Goal: Task Accomplishment & Management: Use online tool/utility

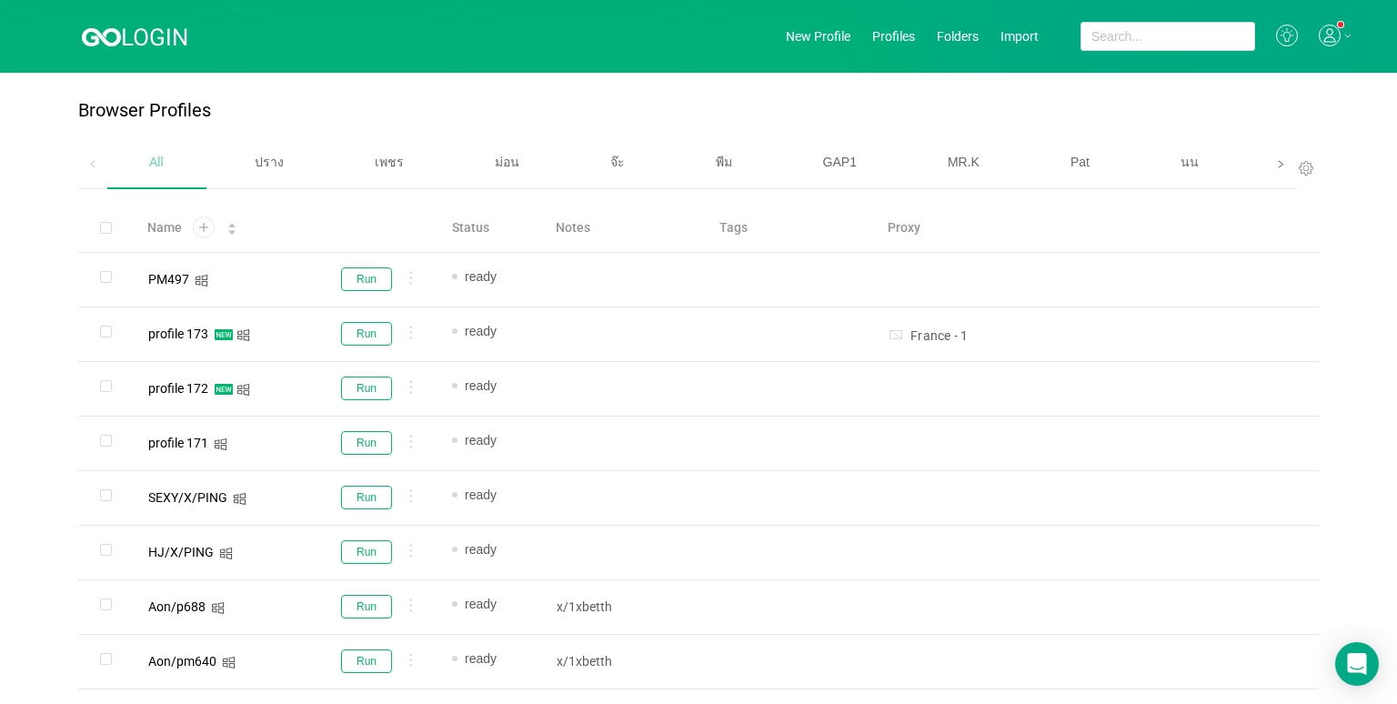
click at [1266, 177] on span at bounding box center [1280, 164] width 29 height 50
click at [871, 165] on span "เบนซ์" at bounding box center [883, 162] width 31 height 15
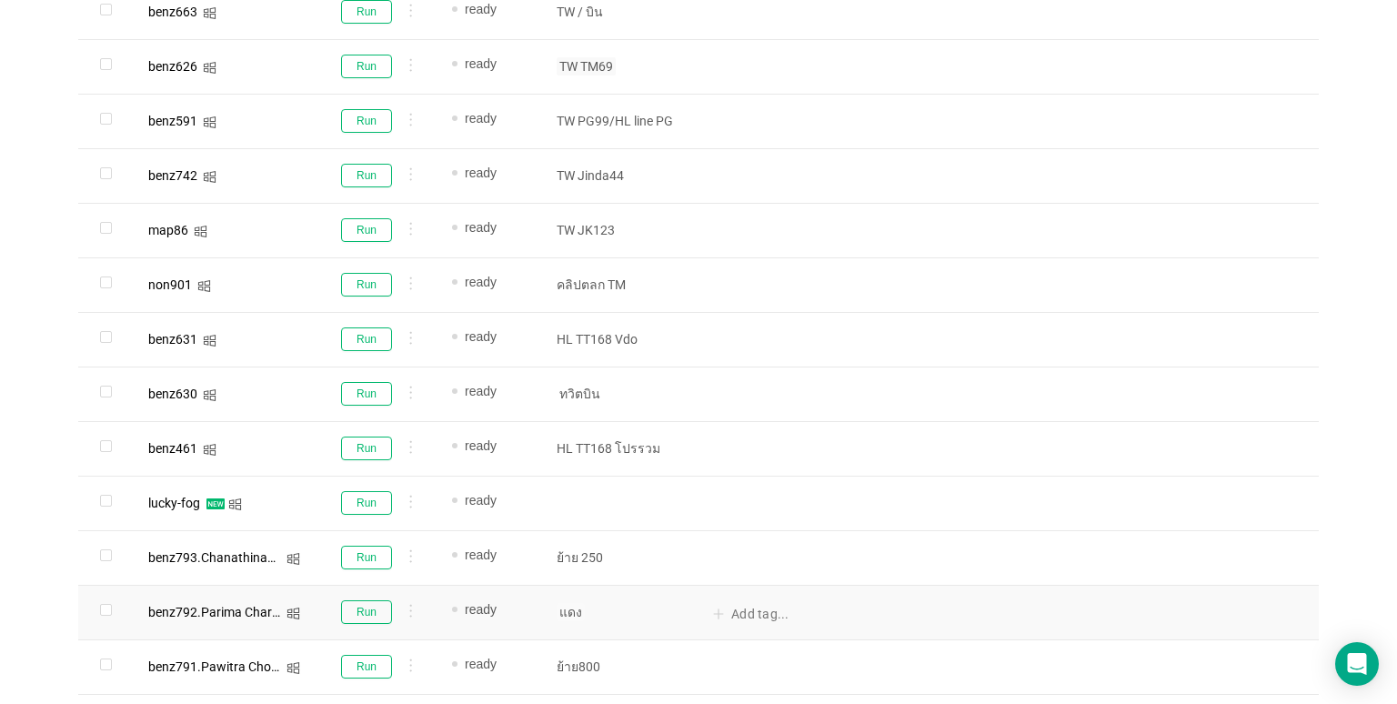
scroll to position [1108, 0]
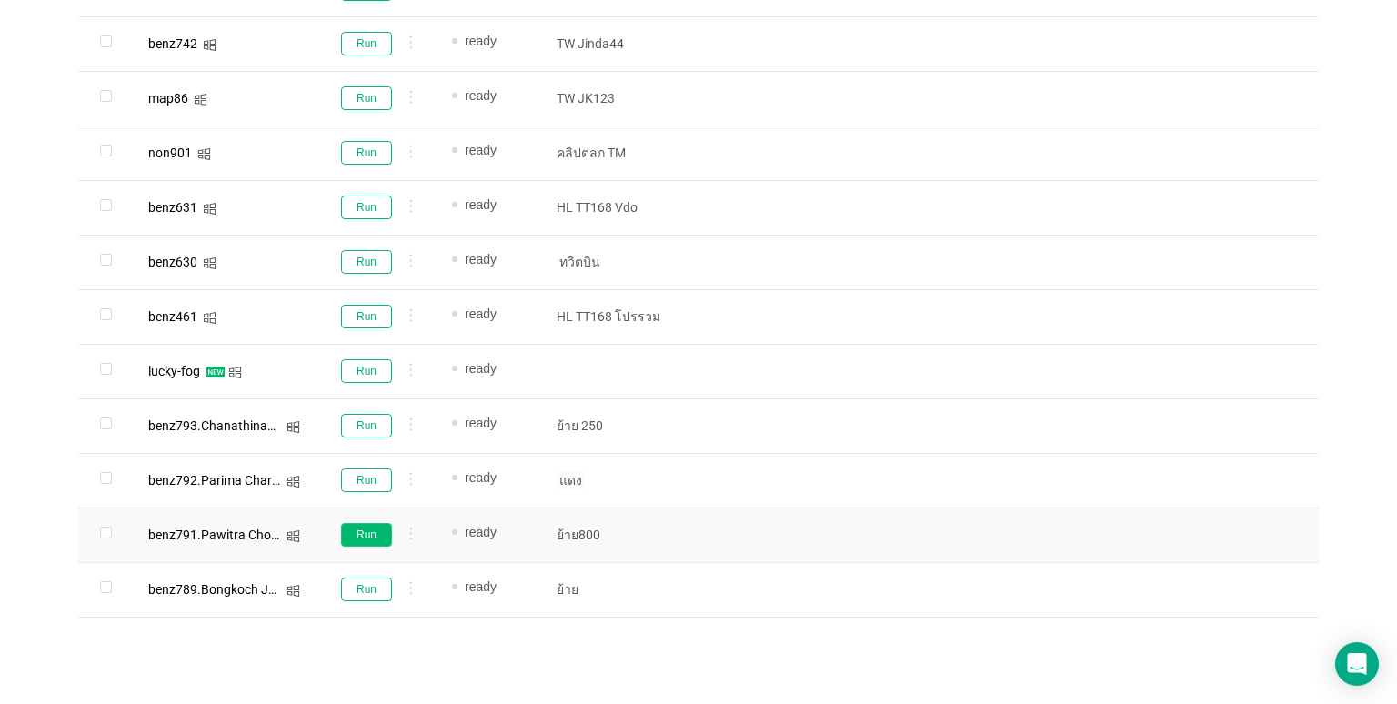
click at [380, 532] on button "Run" at bounding box center [366, 535] width 51 height 24
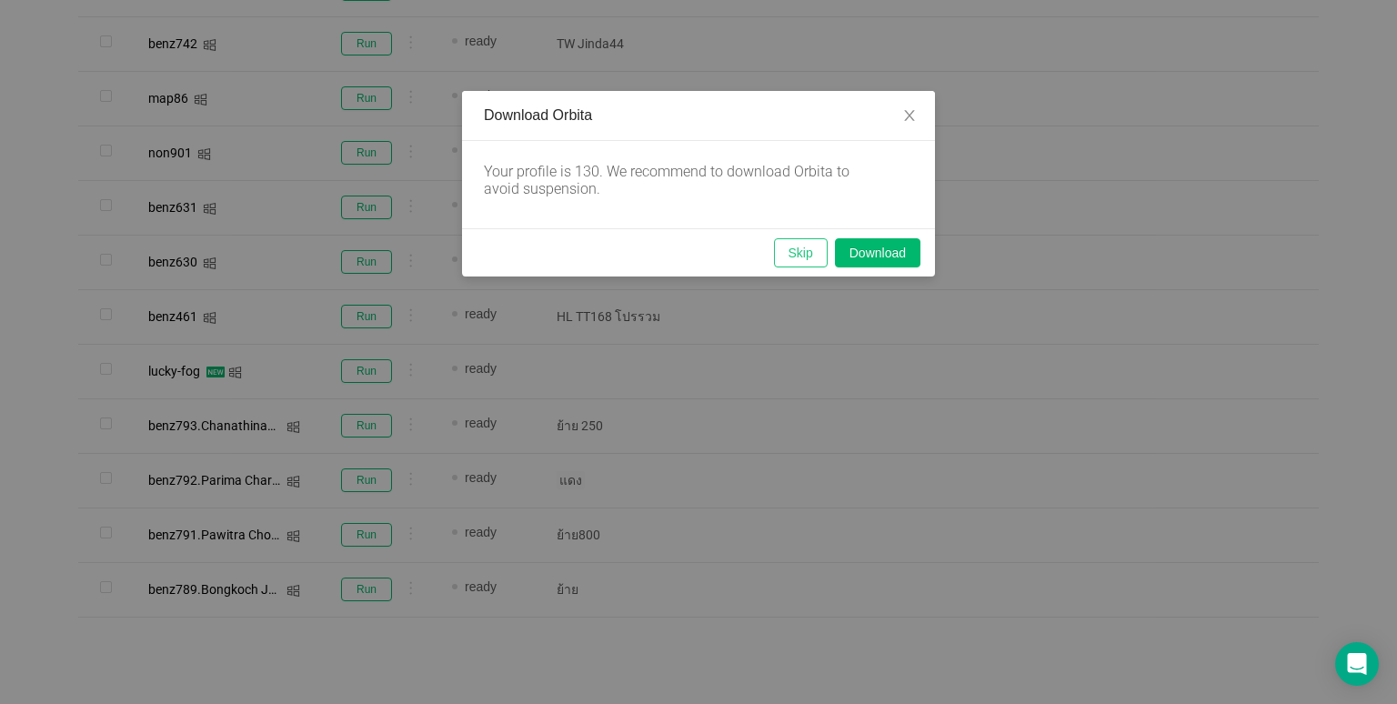
click at [812, 240] on button "Skip" at bounding box center [801, 252] width 54 height 29
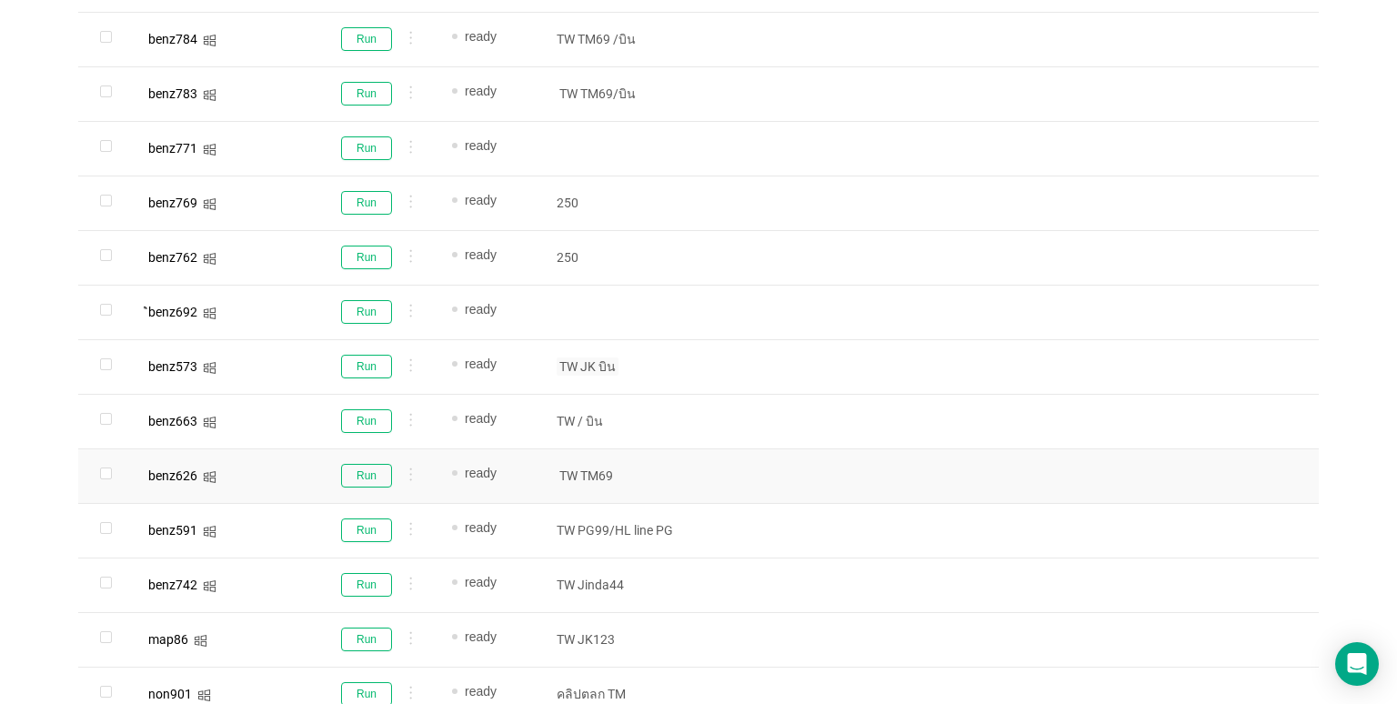
scroll to position [563, 0]
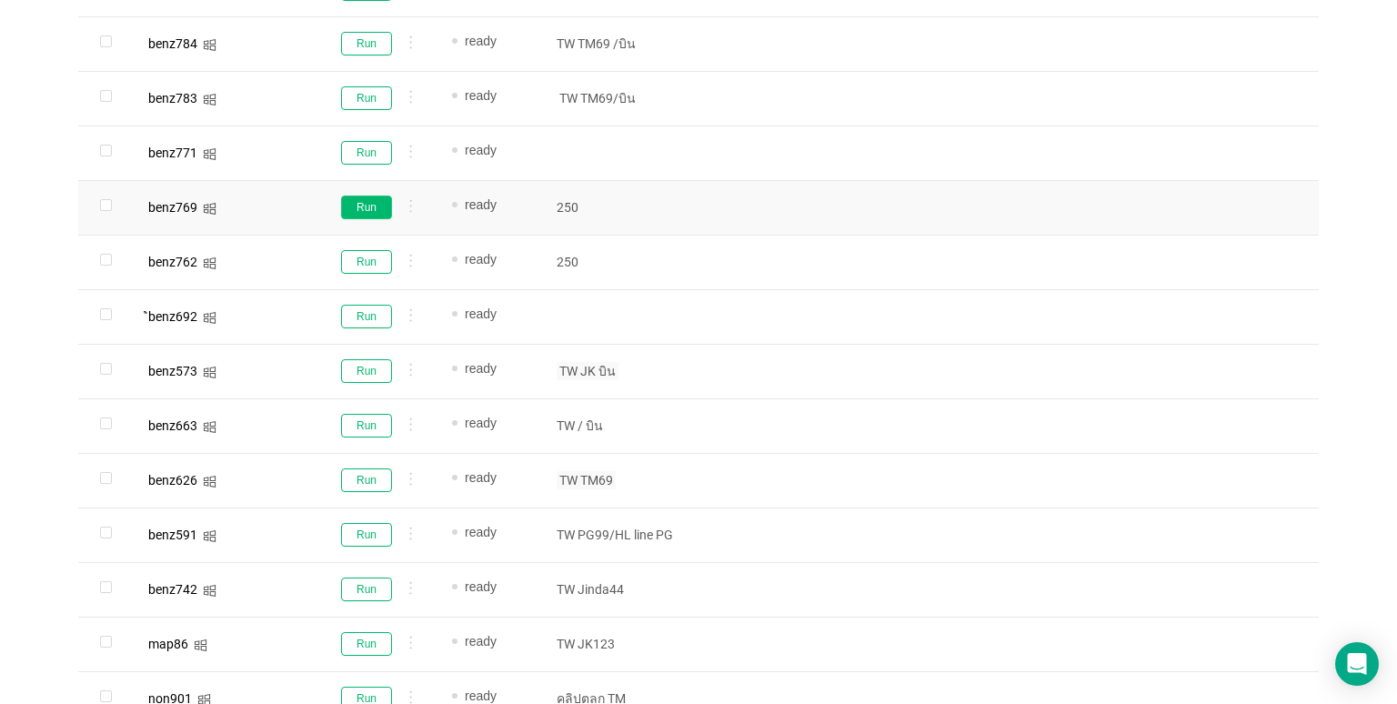
click at [361, 211] on button "Run" at bounding box center [366, 207] width 51 height 24
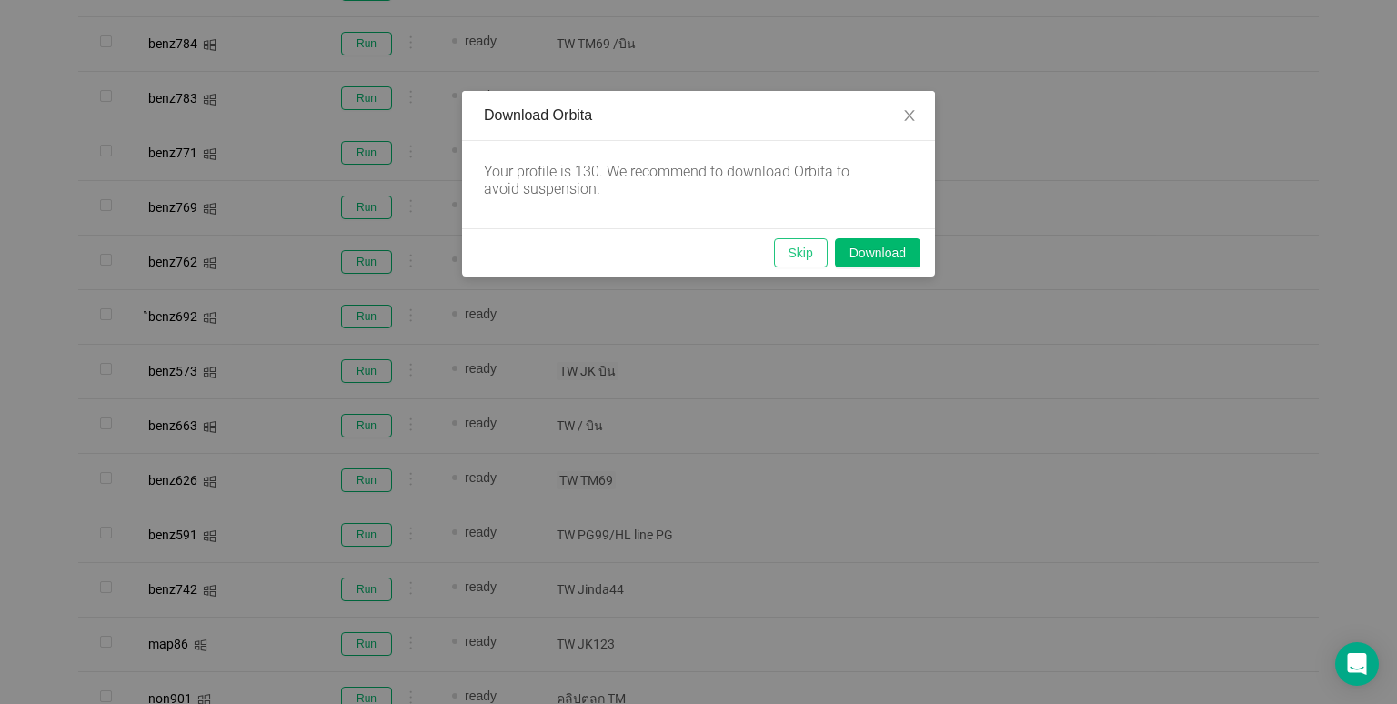
click at [796, 250] on button "Skip" at bounding box center [801, 252] width 54 height 29
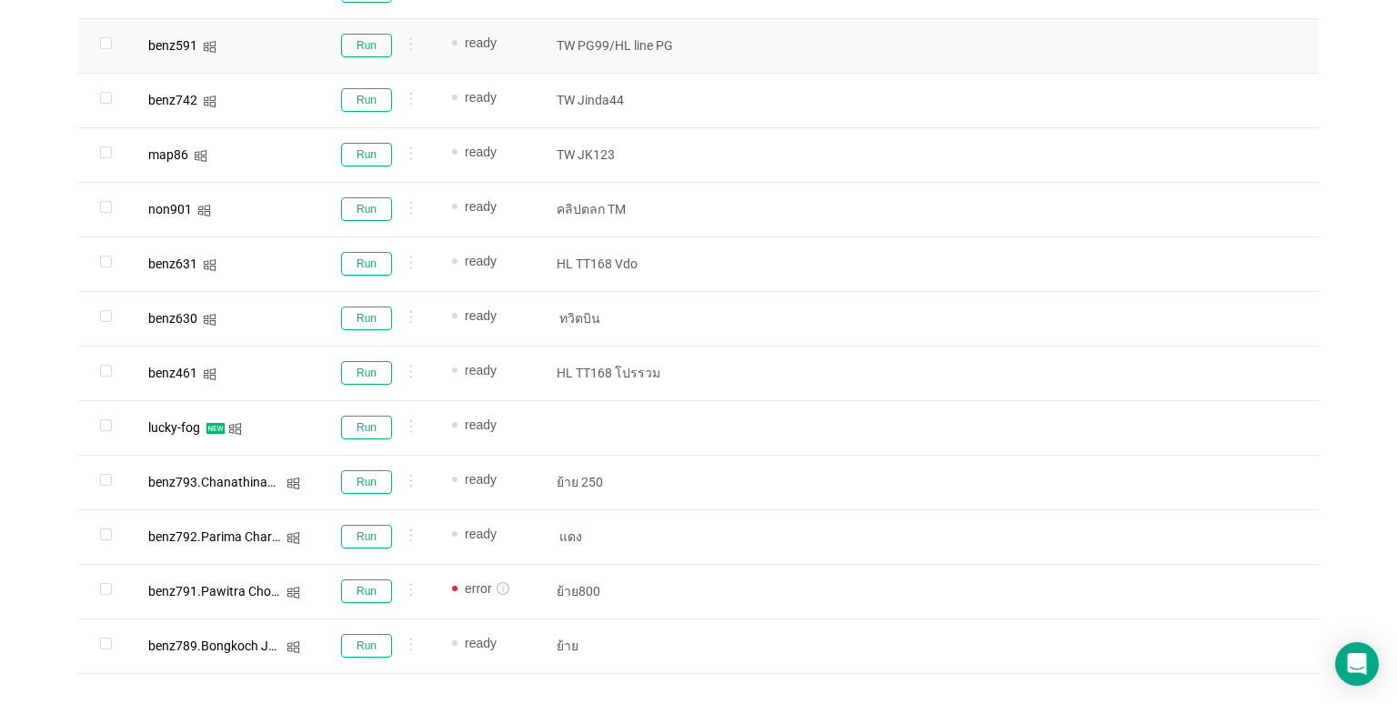
scroll to position [1108, 0]
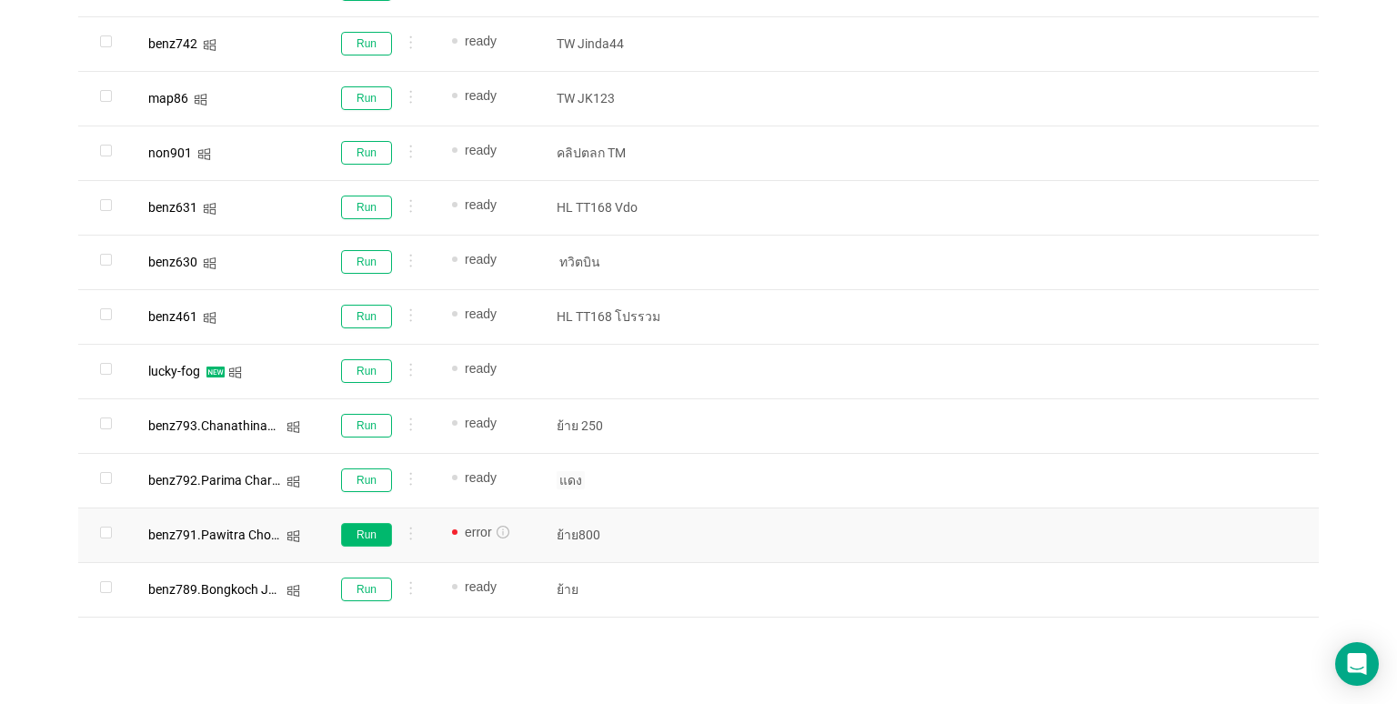
click at [371, 538] on button "Run" at bounding box center [366, 535] width 51 height 24
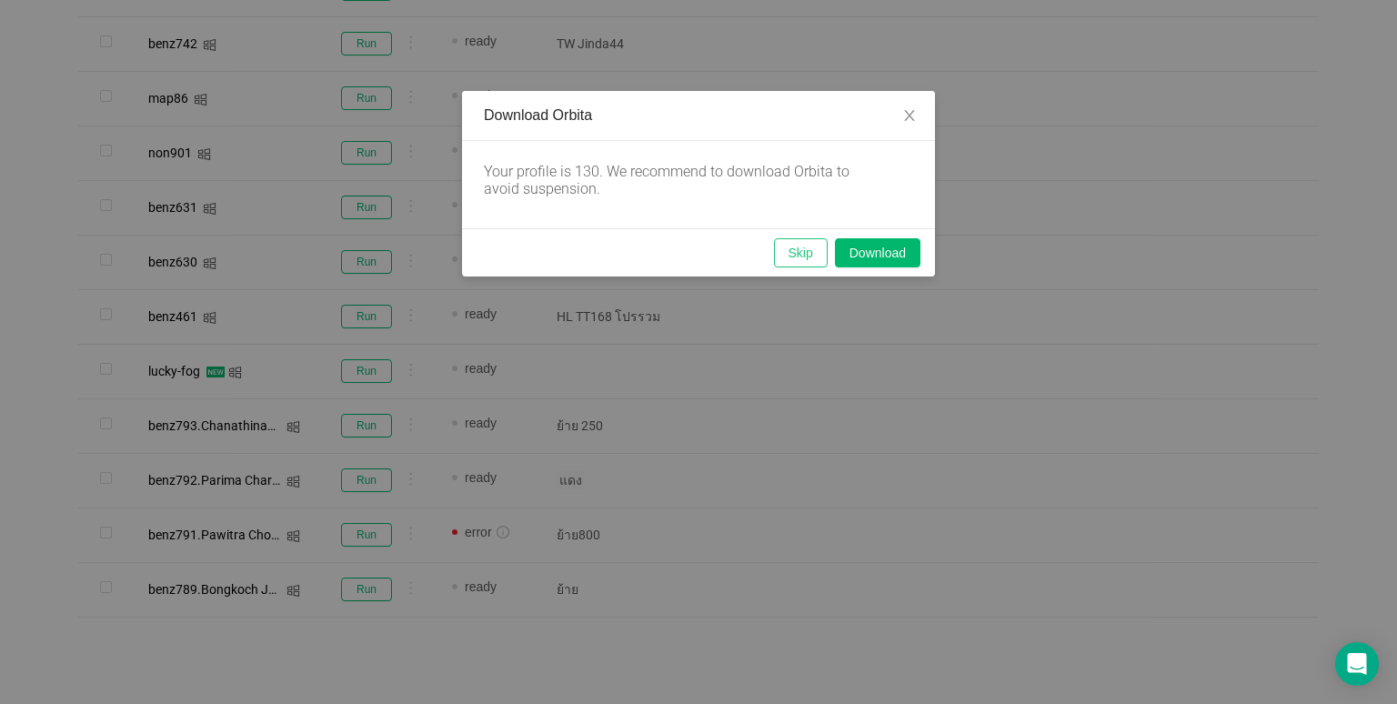
click at [806, 265] on button "Skip" at bounding box center [801, 252] width 54 height 29
